Goal: Information Seeking & Learning: Stay updated

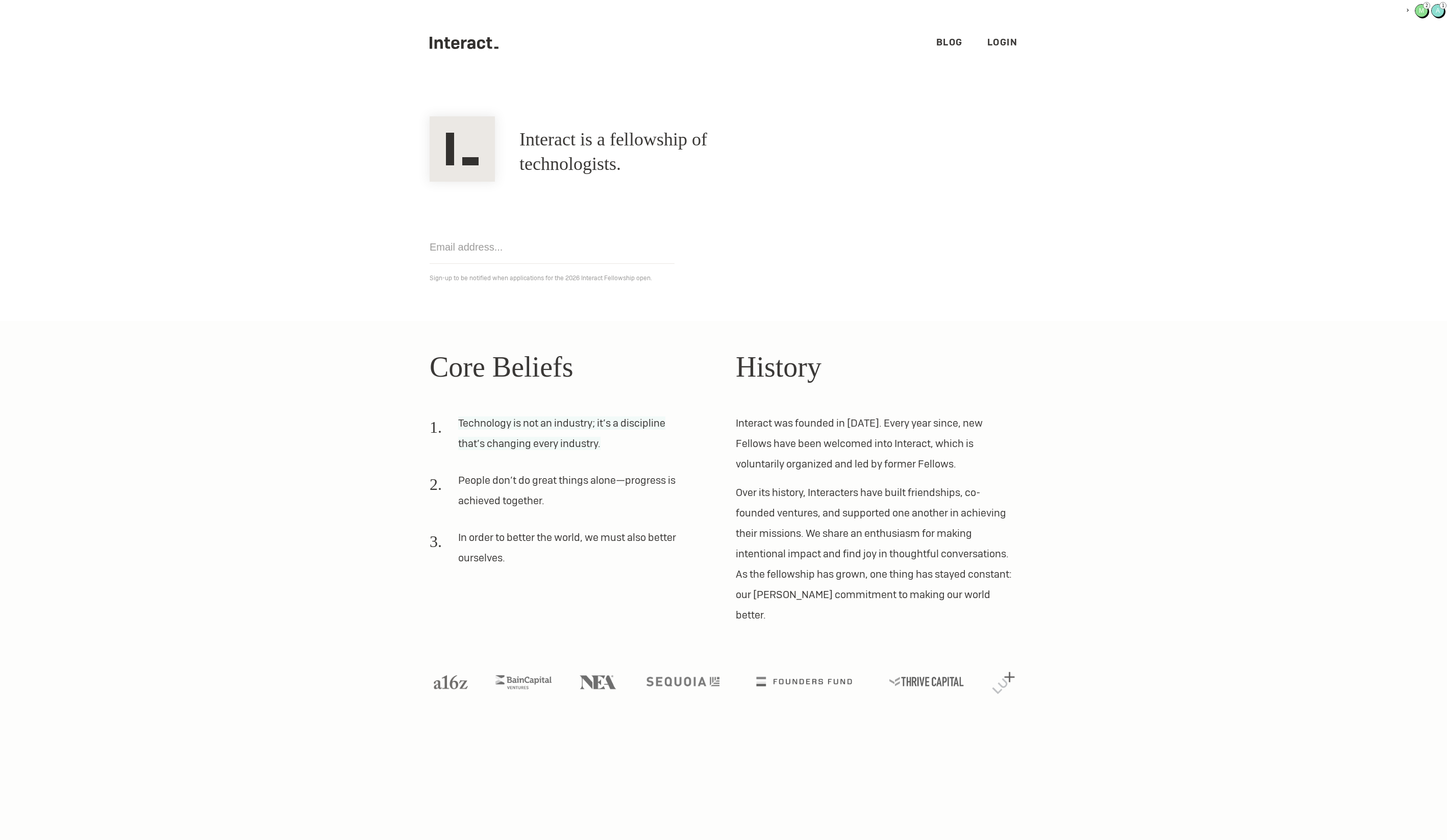
click at [1020, 43] on div ".cls-1{fill:#33312f;} interact-brand-logotype-black Blog Login" at bounding box center [723, 43] width 612 height 86
click at [1008, 42] on link "Login" at bounding box center [1002, 42] width 31 height 12
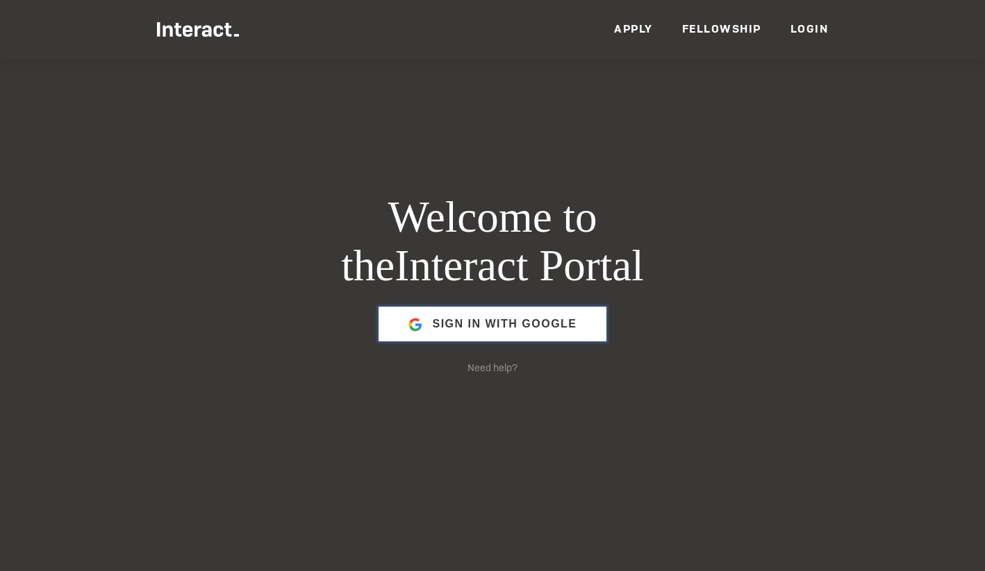
click at [507, 333] on span "Sign in with Google" at bounding box center [504, 324] width 144 height 33
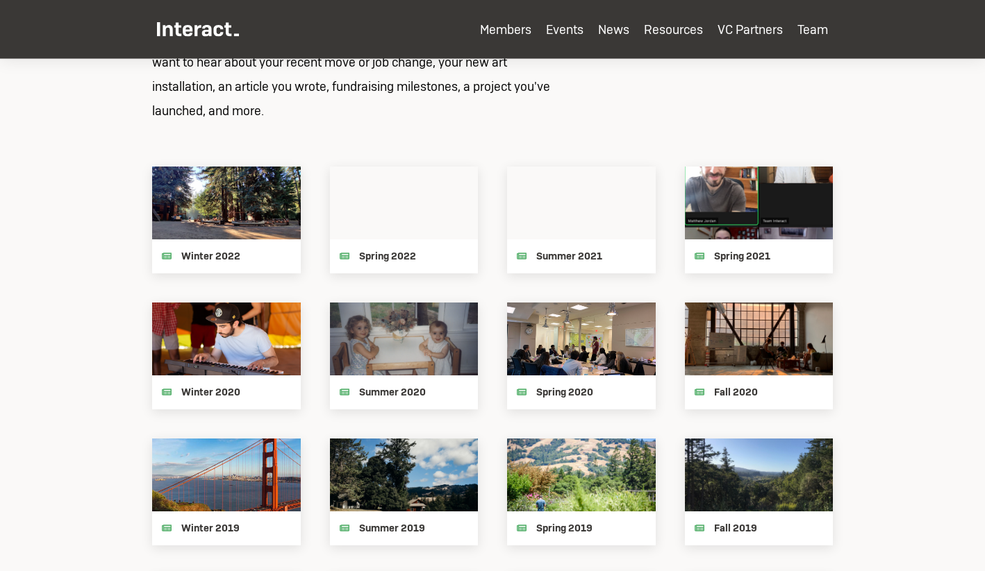
scroll to position [1471, 0]
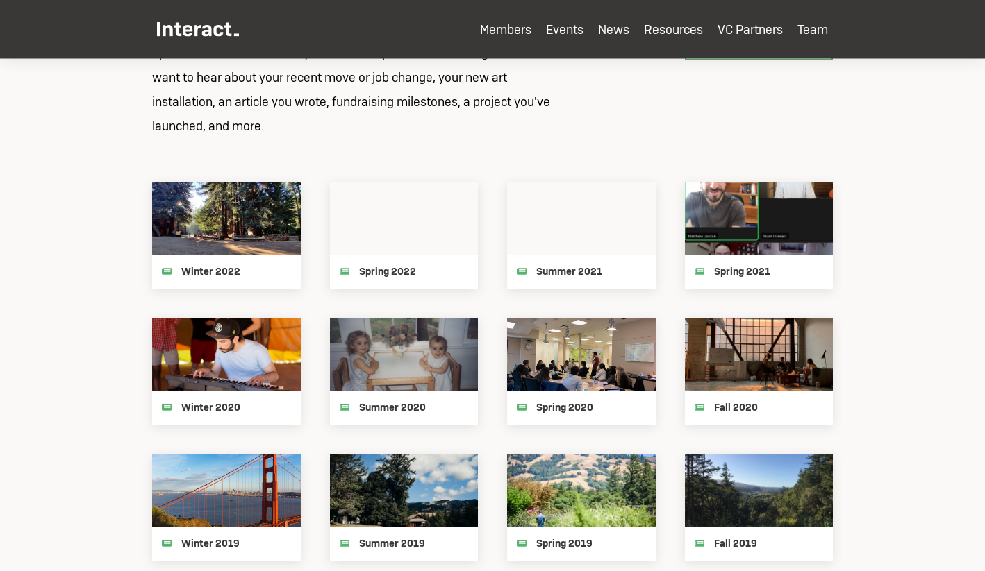
type input "biosecurity"
click at [737, 208] on icon at bounding box center [759, 218] width 149 height 73
click at [435, 144] on div "Newsletters Every term, we release a newsletter to share Interact and personal …" at bounding box center [492, 401] width 700 height 891
click at [240, 274] on div "Winter 2022" at bounding box center [226, 272] width 149 height 34
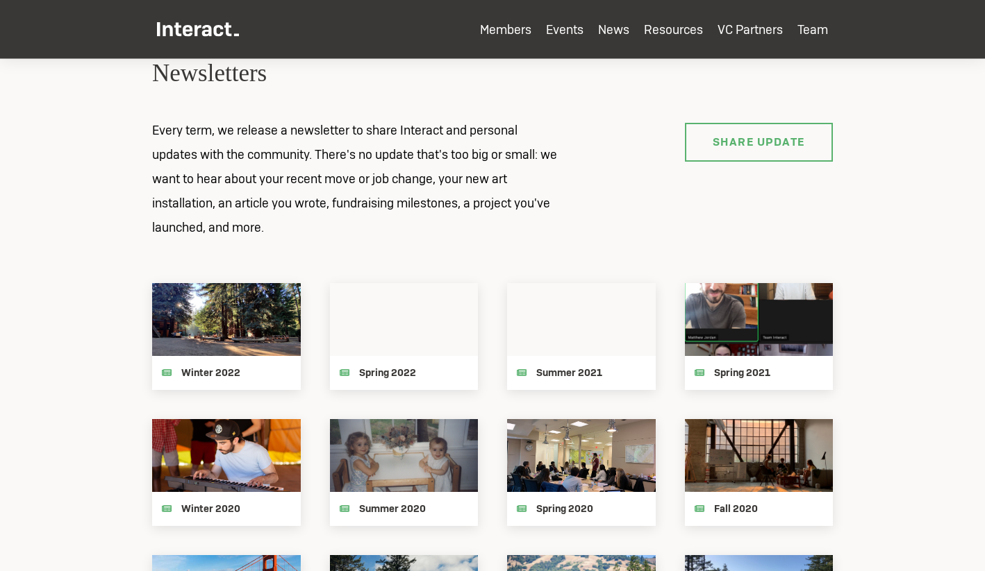
scroll to position [1362, 0]
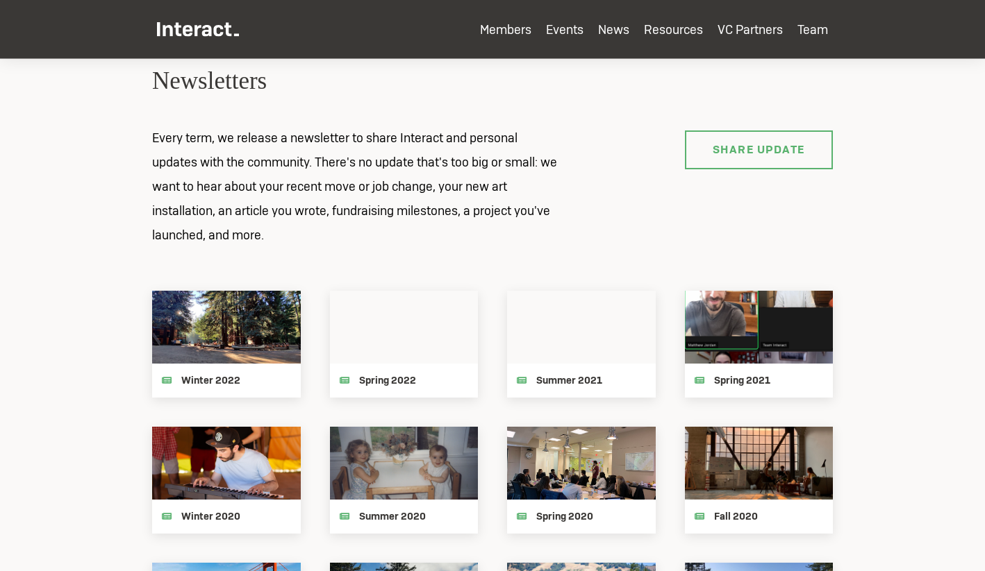
click at [531, 115] on div "Newsletters Every term, we release a newsletter to share Interact and personal …" at bounding box center [492, 510] width 700 height 891
click at [474, 180] on p "Every term, we release a newsletter to share Interact and personal updates with…" at bounding box center [355, 187] width 437 height 122
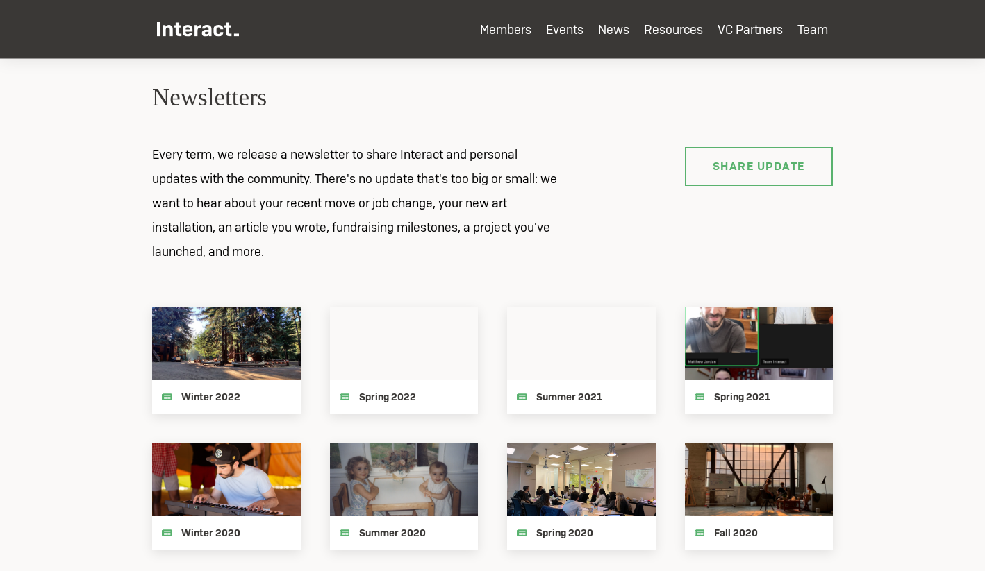
scroll to position [1337, 0]
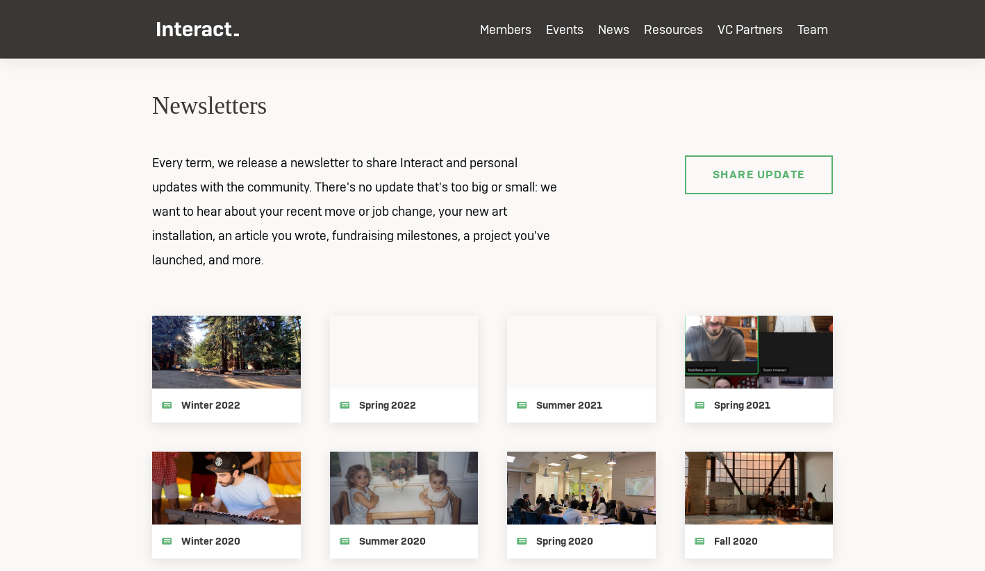
click at [474, 180] on p "Every term, we release a newsletter to share Interact and personal updates with…" at bounding box center [355, 212] width 437 height 122
